Goal: Information Seeking & Learning: Learn about a topic

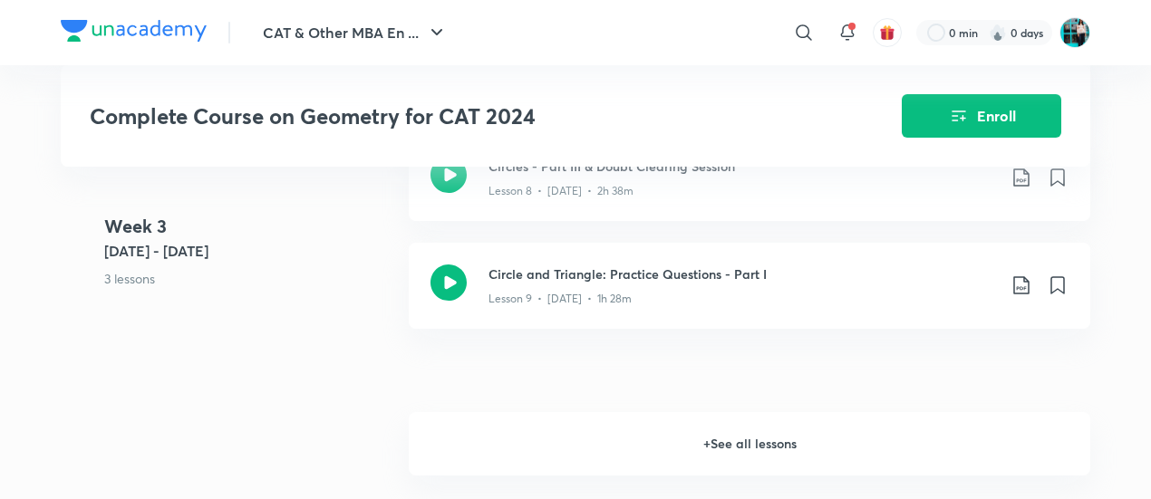
scroll to position [1743, 0]
click at [542, 424] on h6 "+ See all lessons" at bounding box center [749, 444] width 681 height 63
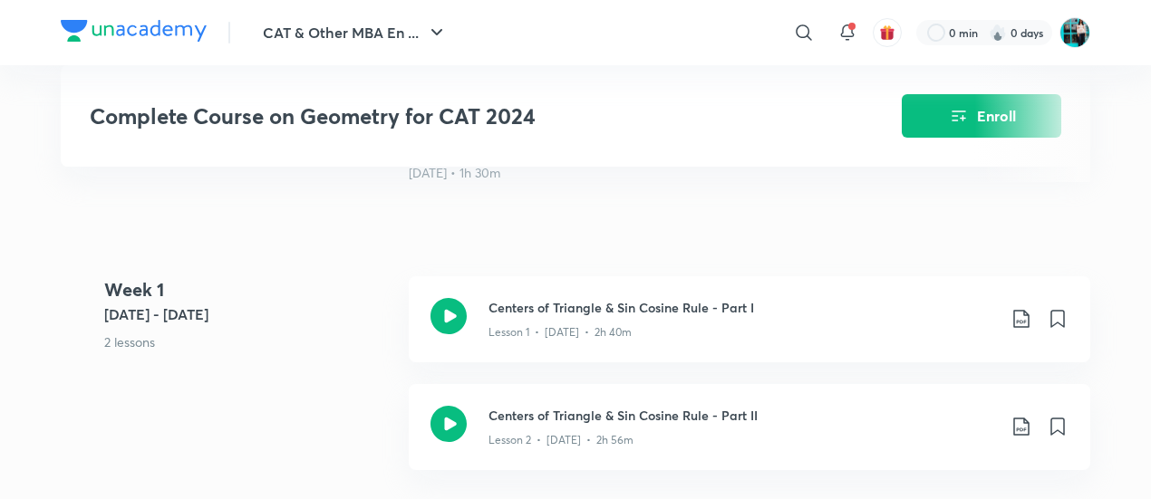
scroll to position [653, 0]
click at [524, 323] on p "Lesson 1 • Jul 6 • 2h 40m" at bounding box center [559, 331] width 143 height 16
click at [557, 302] on h3 "Centers of Triangle & Sin Cosine Rule - Part I" at bounding box center [741, 306] width 507 height 19
